Goal: Task Accomplishment & Management: Use online tool/utility

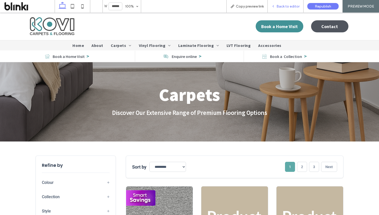
click at [296, 6] on span "Back to editor" at bounding box center [288, 6] width 23 height 4
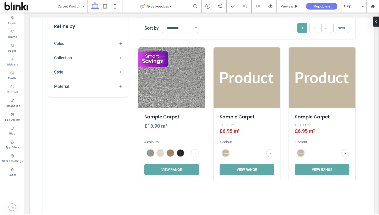
scroll to position [139, 0]
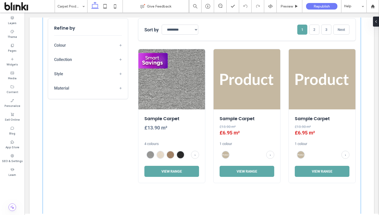
click at [113, 93] on aside "Refine by Colour + Greys 3 Beiges 0 Browns 1 Creams 1 Whites 0 Blacks 1 Blues 0…" at bounding box center [88, 58] width 80 height 81
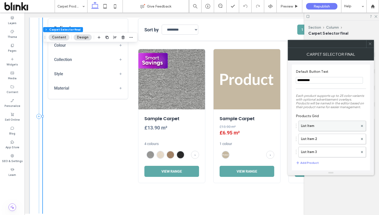
click at [317, 129] on label "List Item" at bounding box center [329, 126] width 57 height 10
click at [318, 131] on label "List Item" at bounding box center [329, 126] width 57 height 10
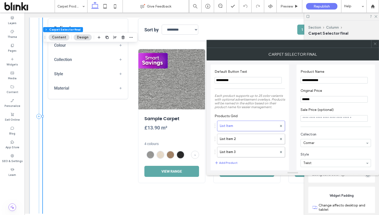
click at [318, 131] on section "Collection Cormar" at bounding box center [336, 139] width 71 height 20
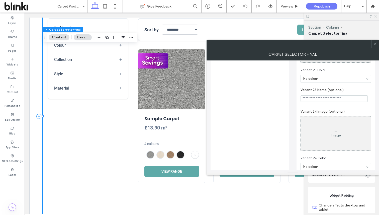
scroll to position [2535, 0]
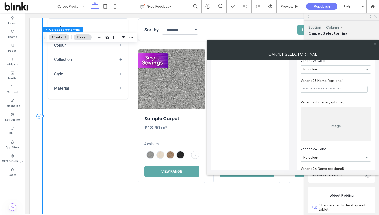
click at [374, 43] on icon at bounding box center [376, 44] width 4 height 4
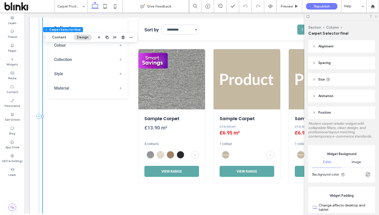
click at [376, 17] on icon at bounding box center [375, 16] width 3 height 3
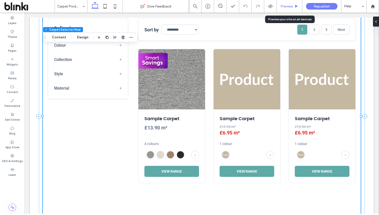
click at [290, 4] on div "Preview" at bounding box center [290, 6] width 26 height 13
click at [286, 5] on span "Preview" at bounding box center [287, 6] width 13 height 4
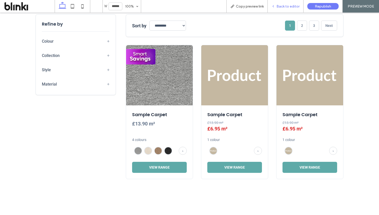
scroll to position [142, 0]
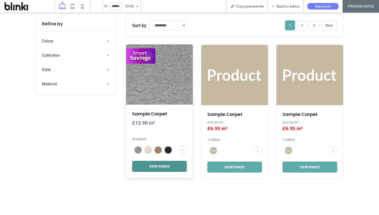
click at [156, 168] on button "View Range" at bounding box center [159, 166] width 55 height 11
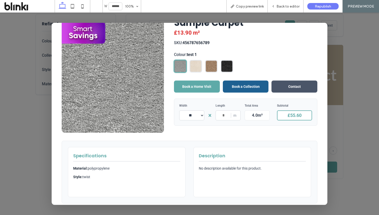
scroll to position [0, 0]
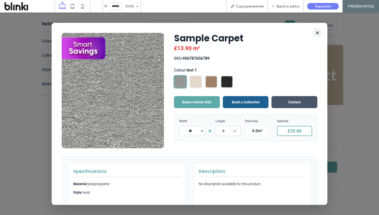
click at [319, 32] on button "×" at bounding box center [318, 33] width 10 height 10
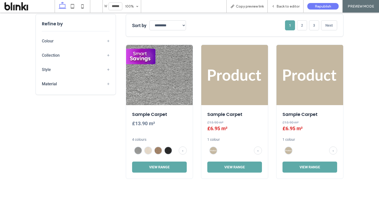
click at [108, 84] on span "+" at bounding box center [108, 83] width 3 height 5
click at [108, 83] on span "−" at bounding box center [108, 83] width 3 height 5
click at [108, 70] on span "+" at bounding box center [108, 69] width 3 height 5
click at [108, 70] on span "−" at bounding box center [108, 69] width 3 height 5
click at [107, 57] on span "+" at bounding box center [108, 55] width 3 height 5
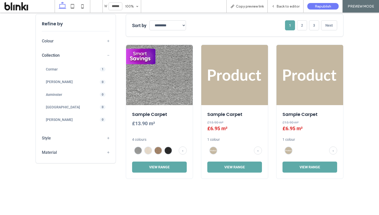
click at [107, 57] on span "−" at bounding box center [108, 55] width 3 height 5
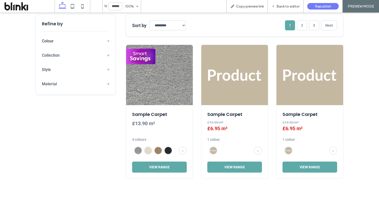
click at [106, 44] on button "Colour +" at bounding box center [76, 41] width 68 height 7
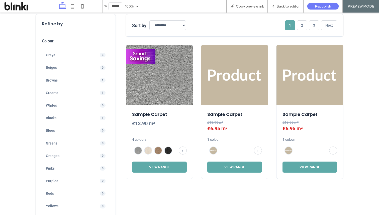
click at [106, 44] on button "Colour −" at bounding box center [76, 41] width 68 height 7
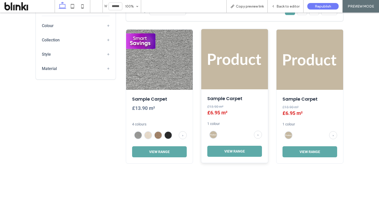
scroll to position [166, 0]
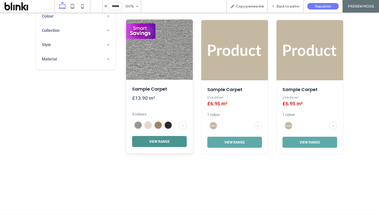
click at [155, 140] on button "View Range" at bounding box center [159, 141] width 55 height 11
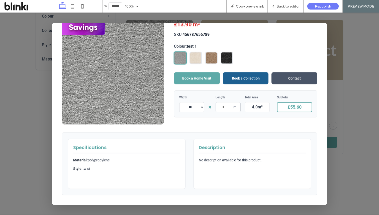
scroll to position [0, 0]
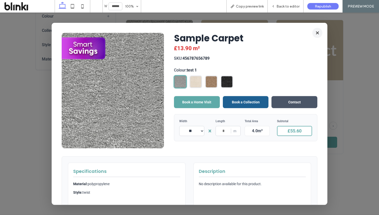
click at [318, 32] on button "×" at bounding box center [318, 33] width 10 height 10
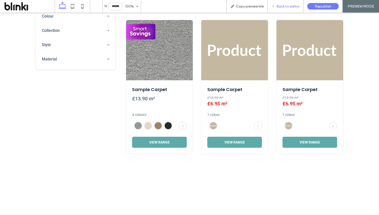
click at [280, 4] on div "Back to editor" at bounding box center [286, 6] width 36 height 13
click at [273, 7] on icon at bounding box center [274, 7] width 4 height 4
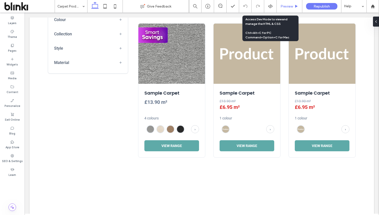
scroll to position [164, 0]
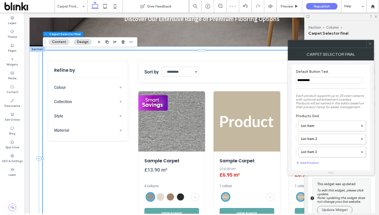
click at [370, 44] on use at bounding box center [370, 44] width 3 height 3
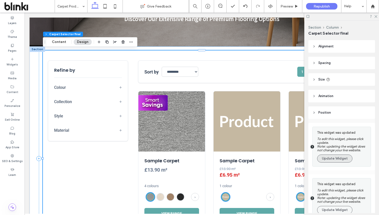
click at [346, 156] on button "Update Widget" at bounding box center [334, 159] width 35 height 8
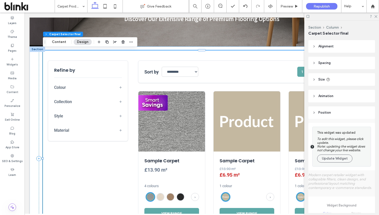
click at [346, 156] on button "Update Widget" at bounding box center [334, 159] width 35 height 8
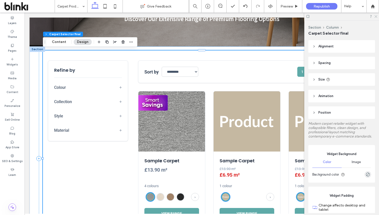
click at [377, 16] on icon at bounding box center [375, 16] width 3 height 3
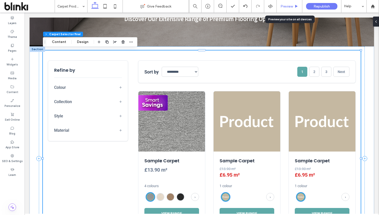
click at [294, 5] on div "Preview" at bounding box center [289, 6] width 25 height 4
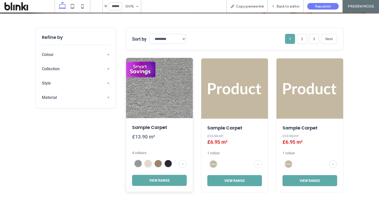
scroll to position [155, 0]
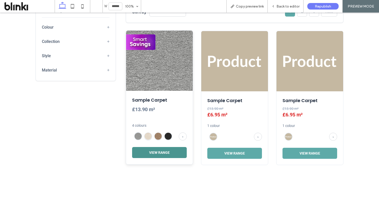
click at [176, 155] on button "View Range" at bounding box center [159, 152] width 55 height 11
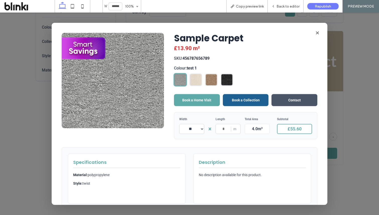
click at [185, 140] on div "Sample Carpet £13.90 m² SKU: 456787656789 Colour: test 1 Book a Home Visit Book…" at bounding box center [190, 121] width 256 height 177
click at [315, 33] on button "×" at bounding box center [318, 33] width 10 height 10
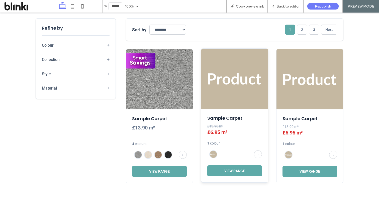
scroll to position [143, 0]
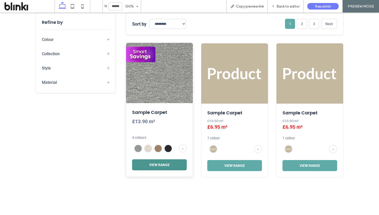
click at [169, 163] on button "View Range" at bounding box center [159, 164] width 55 height 11
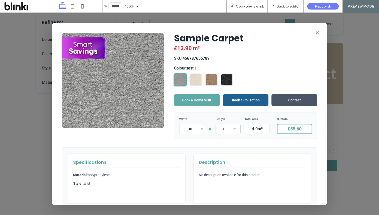
scroll to position [1, 0]
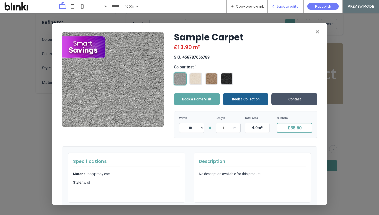
click at [286, 5] on span "Back to editor" at bounding box center [288, 6] width 23 height 4
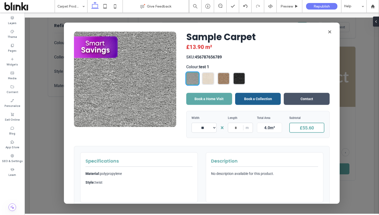
scroll to position [141, 0]
click at [329, 32] on button "×" at bounding box center [330, 32] width 10 height 10
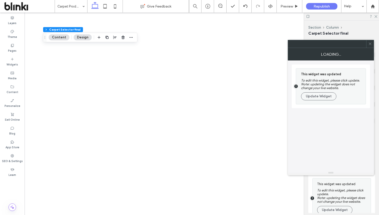
click at [310, 98] on button "Update Widget" at bounding box center [318, 96] width 35 height 8
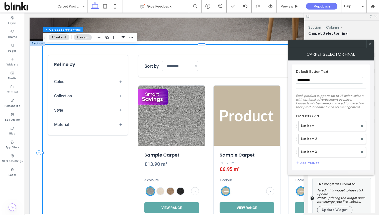
click at [373, 40] on div at bounding box center [371, 44] width 8 height 8
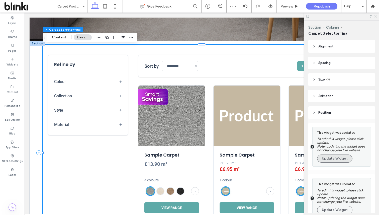
click at [330, 159] on button "Update Widget" at bounding box center [334, 159] width 35 height 8
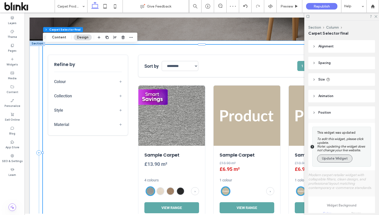
click at [330, 159] on button "Update Widget" at bounding box center [334, 159] width 35 height 8
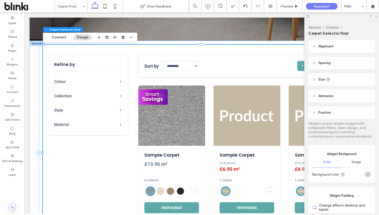
click at [375, 15] on icon at bounding box center [375, 16] width 3 height 3
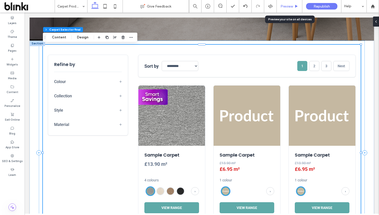
click at [291, 6] on span "Preview" at bounding box center [287, 6] width 13 height 4
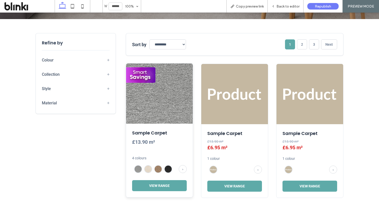
scroll to position [124, 0]
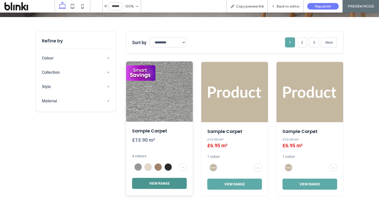
click at [178, 181] on button "View Range" at bounding box center [159, 183] width 55 height 11
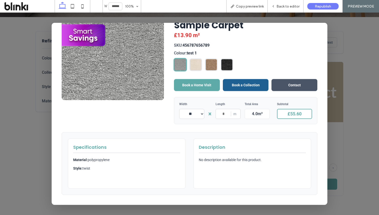
scroll to position [13, 0]
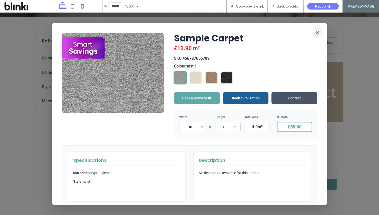
click at [318, 32] on button "×" at bounding box center [318, 33] width 10 height 10
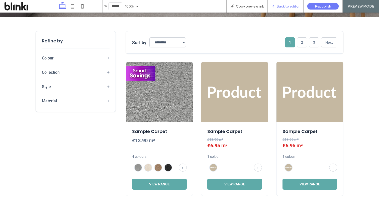
click at [289, 3] on div "Back to editor" at bounding box center [286, 6] width 36 height 13
click at [287, 5] on span "Back to editor" at bounding box center [288, 6] width 23 height 4
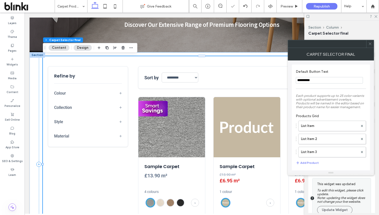
click at [371, 45] on icon at bounding box center [371, 44] width 4 height 4
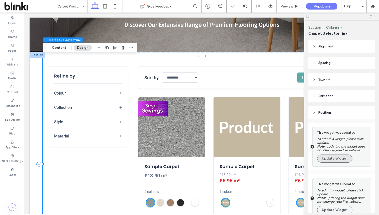
click at [337, 158] on button "Update Widget" at bounding box center [334, 159] width 35 height 8
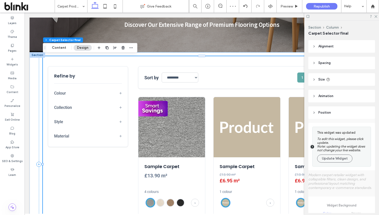
click at [337, 158] on button "Update Widget" at bounding box center [334, 159] width 35 height 8
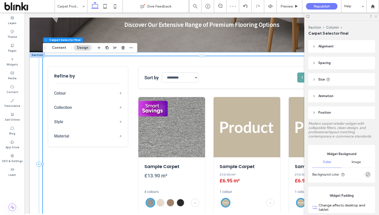
click at [376, 16] on icon at bounding box center [375, 16] width 3 height 3
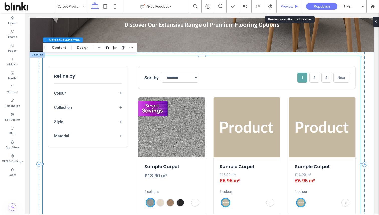
click at [293, 9] on div "Preview" at bounding box center [290, 6] width 26 height 13
click at [284, 7] on span "Preview" at bounding box center [287, 6] width 13 height 4
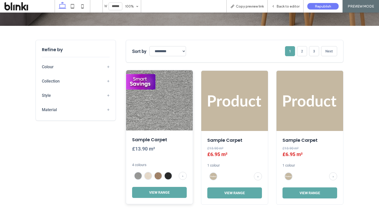
scroll to position [116, 0]
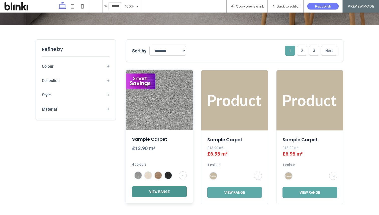
click at [163, 191] on button "View Range" at bounding box center [159, 191] width 55 height 11
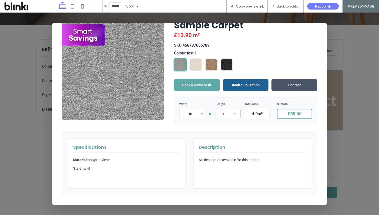
scroll to position [0, 0]
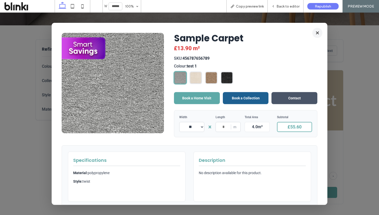
click at [317, 34] on button "×" at bounding box center [318, 33] width 10 height 10
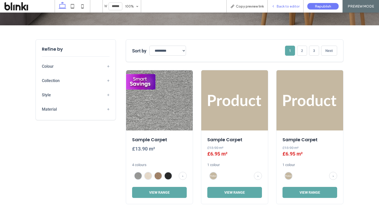
click at [291, 8] on span "Back to editor" at bounding box center [288, 6] width 23 height 4
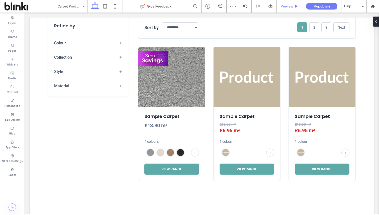
click at [287, 9] on div "Preview" at bounding box center [290, 6] width 26 height 13
click at [285, 3] on div "Preview" at bounding box center [290, 6] width 26 height 13
click at [283, 6] on span "Preview" at bounding box center [287, 6] width 13 height 4
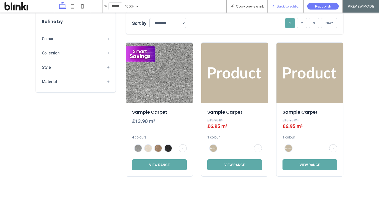
click at [281, 7] on span "Back to editor" at bounding box center [288, 6] width 23 height 4
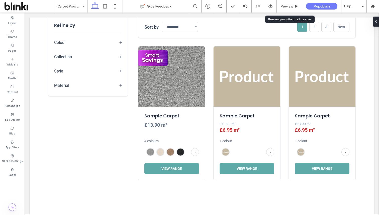
scroll to position [142, 0]
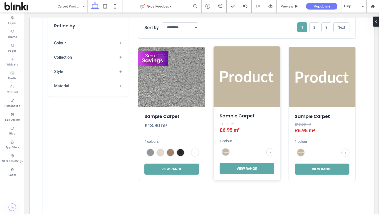
click at [240, 69] on img at bounding box center [247, 76] width 67 height 60
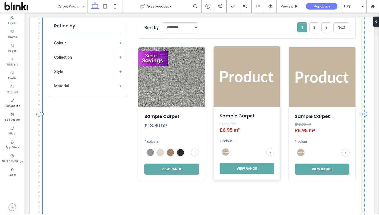
click at [240, 69] on img at bounding box center [247, 76] width 67 height 60
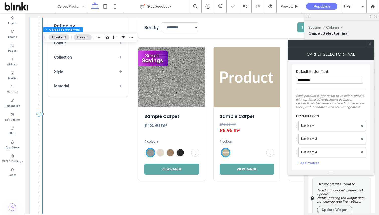
click at [370, 44] on icon at bounding box center [371, 44] width 4 height 4
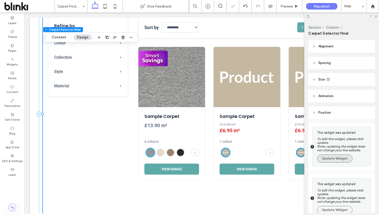
click at [341, 157] on button "Update Widget" at bounding box center [334, 159] width 35 height 8
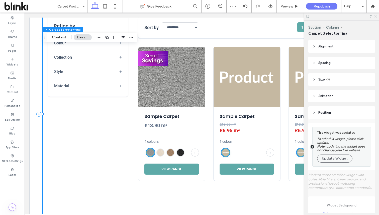
click at [341, 157] on button "Update Widget" at bounding box center [334, 159] width 35 height 8
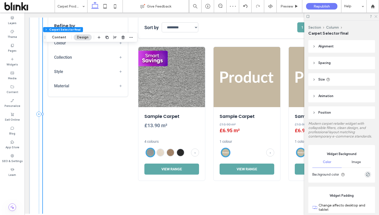
click at [376, 15] on icon at bounding box center [375, 16] width 3 height 3
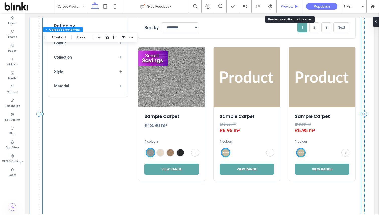
click at [291, 5] on span "Preview" at bounding box center [287, 6] width 13 height 4
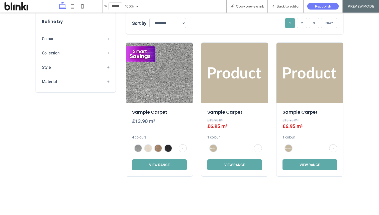
scroll to position [144, 0]
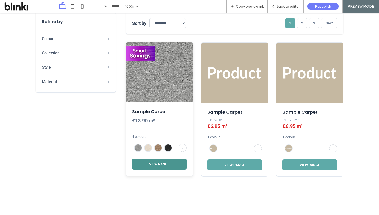
click at [161, 165] on button "View Range" at bounding box center [159, 164] width 55 height 11
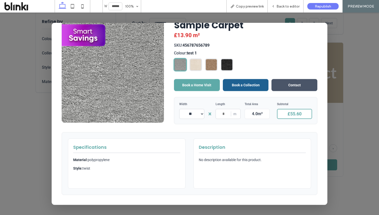
scroll to position [0, 0]
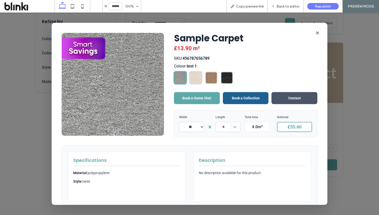
click at [196, 80] on img at bounding box center [196, 78] width 12 height 12
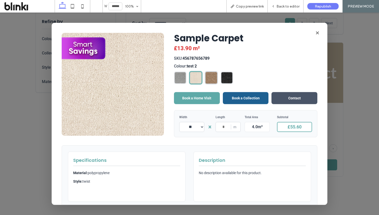
click at [218, 76] on div at bounding box center [211, 77] width 13 height 13
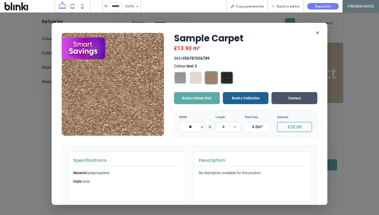
click at [226, 76] on img at bounding box center [227, 78] width 12 height 12
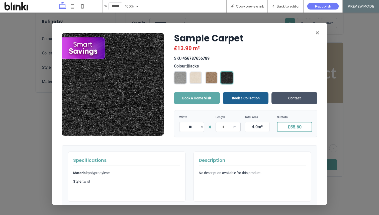
click at [177, 79] on img at bounding box center [181, 78] width 12 height 12
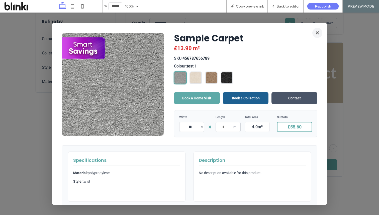
click at [318, 31] on button "×" at bounding box center [318, 33] width 10 height 10
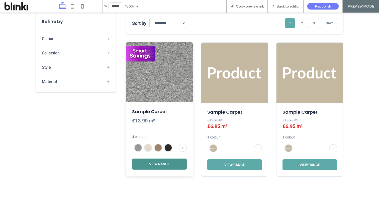
click at [170, 167] on button "View Range" at bounding box center [159, 164] width 55 height 11
